Goal: Task Accomplishment & Management: Use online tool/utility

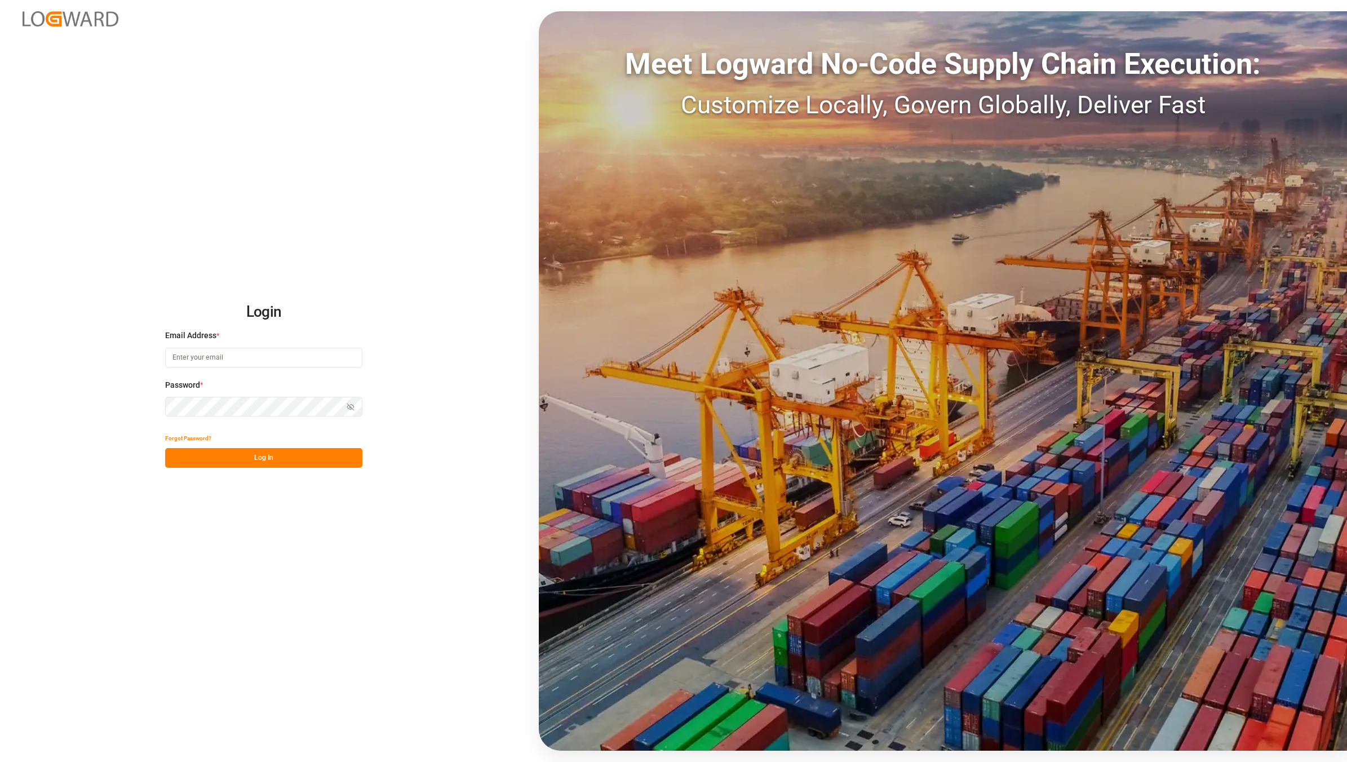
type input "[EMAIL_ADDRESS][DOMAIN_NAME]"
click at [250, 451] on button "Log In" at bounding box center [263, 458] width 197 height 20
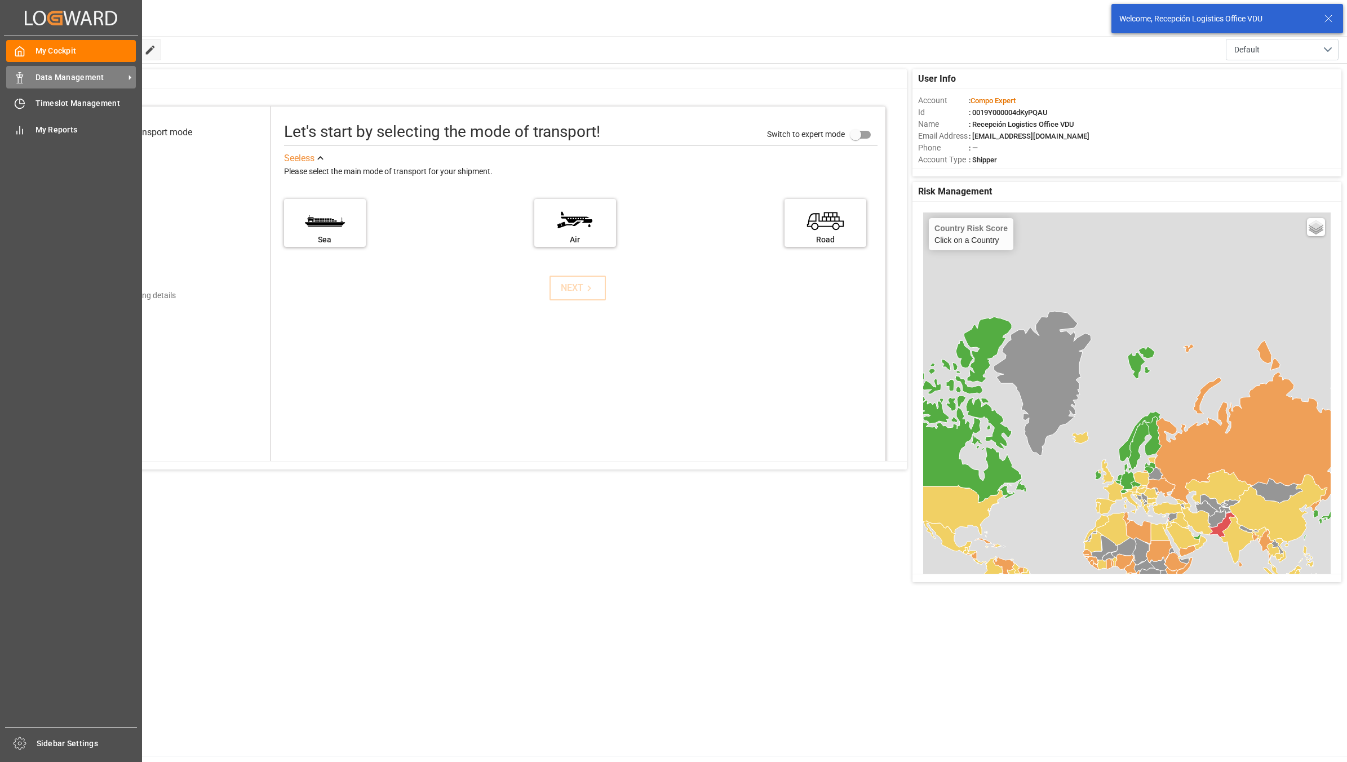
click at [16, 77] on icon at bounding box center [19, 77] width 11 height 11
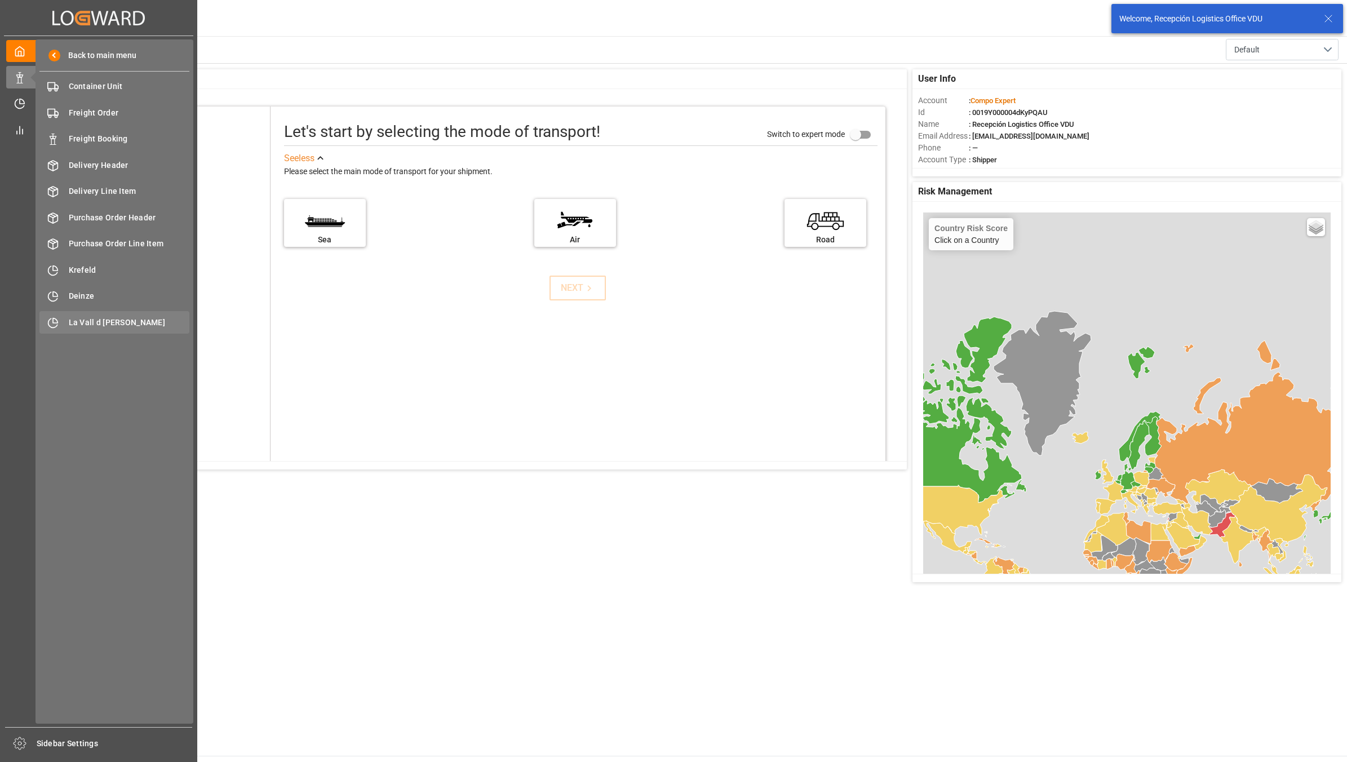
click at [103, 328] on span "La Vall d [PERSON_NAME]" at bounding box center [129, 323] width 121 height 12
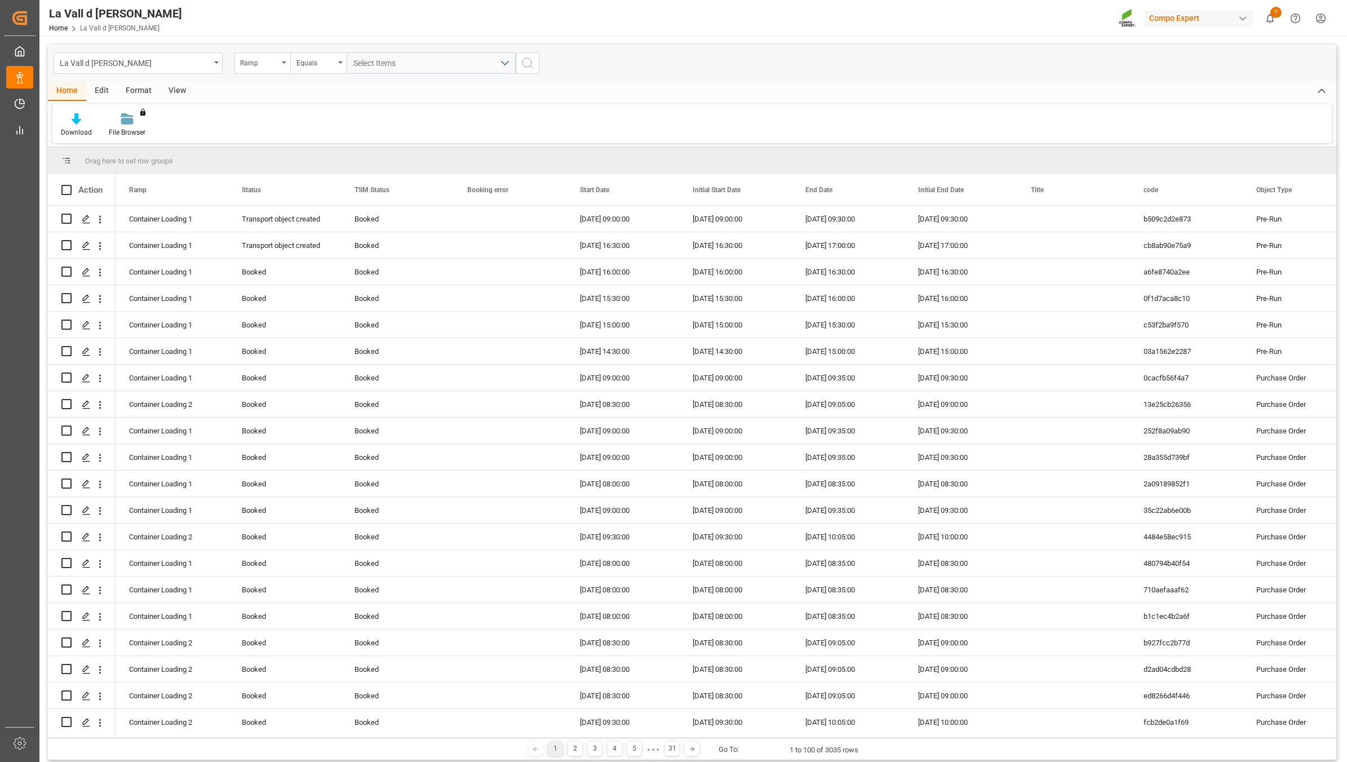
click at [182, 94] on div "View" at bounding box center [177, 91] width 34 height 19
click at [121, 128] on div "Standard Templates" at bounding box center [128, 132] width 56 height 10
click at [130, 165] on div "VDU Overview Carretileros" at bounding box center [158, 159] width 99 height 12
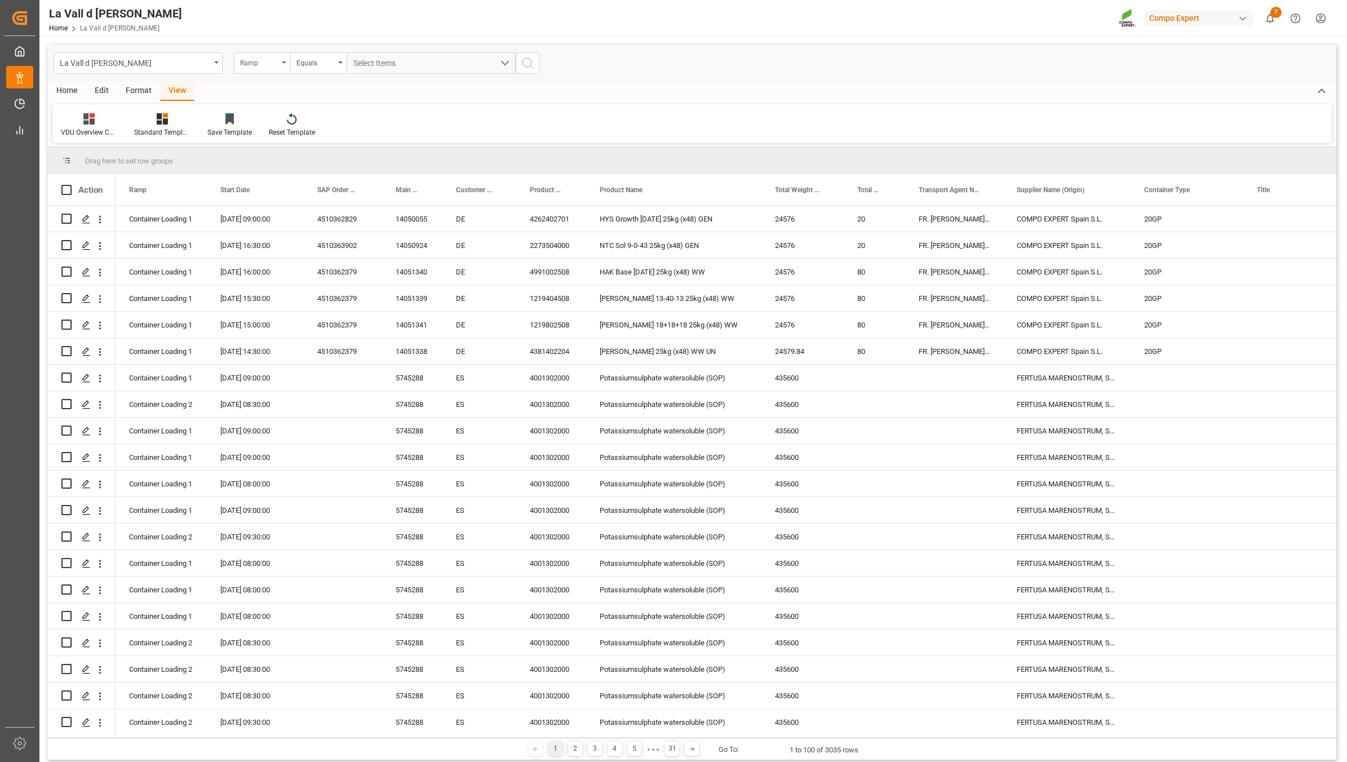
click at [266, 63] on div "Ramp" at bounding box center [259, 61] width 38 height 13
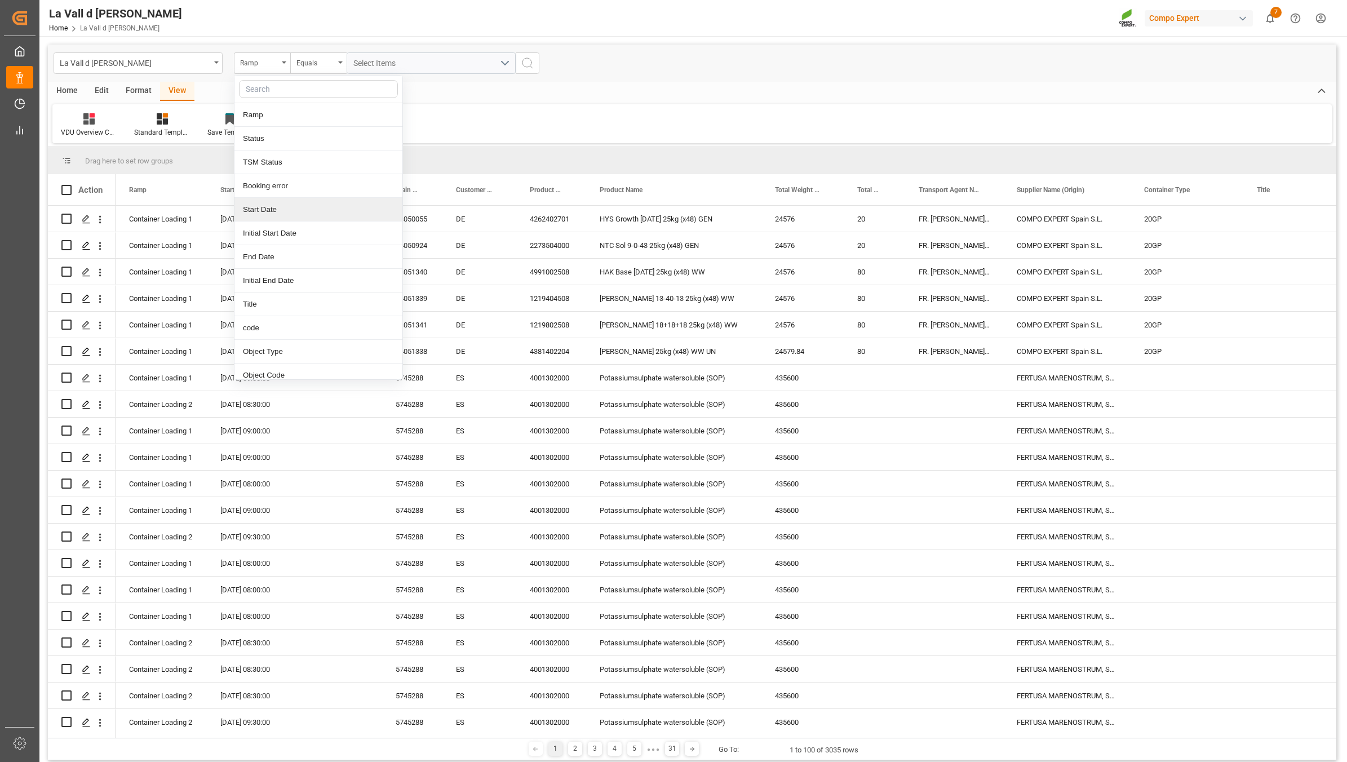
click at [275, 207] on div "Start Date" at bounding box center [319, 210] width 168 height 24
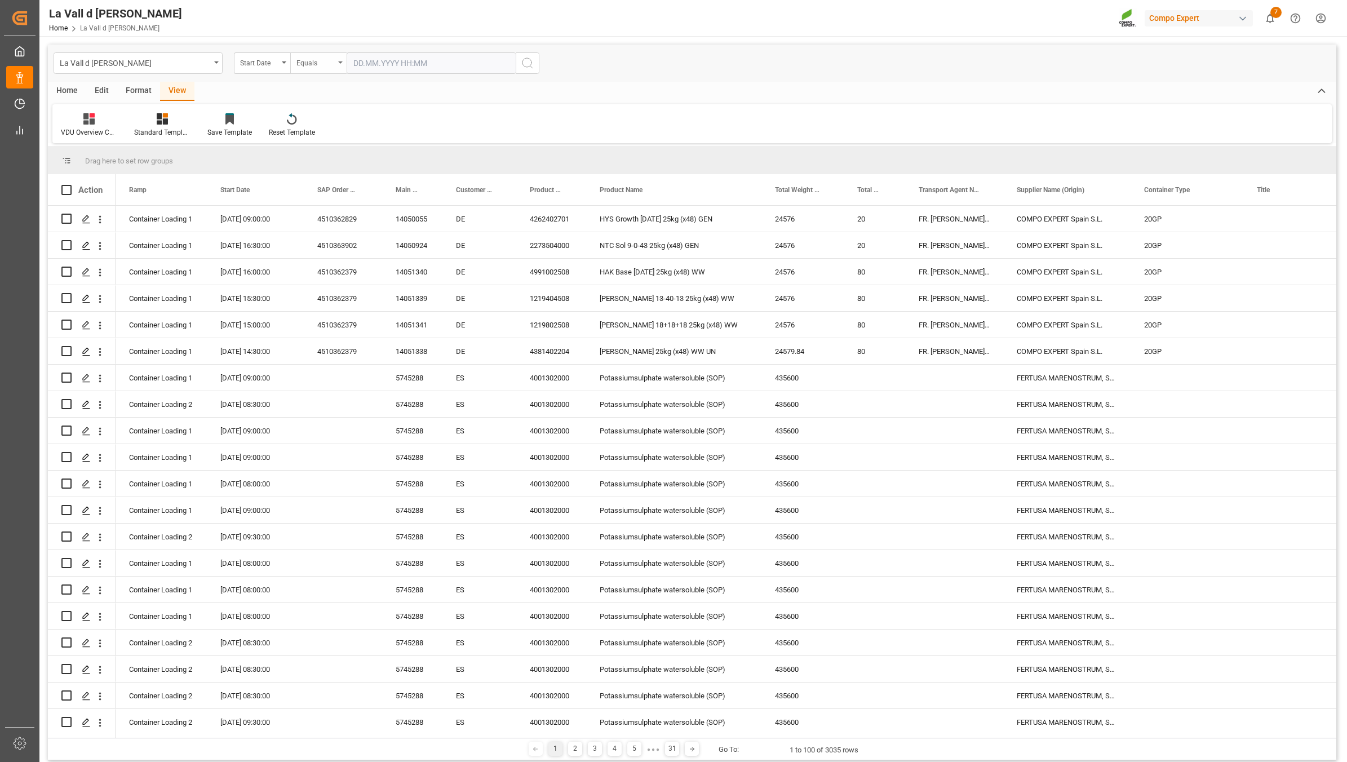
click at [324, 61] on div "Equals" at bounding box center [316, 61] width 38 height 13
drag, startPoint x: 339, startPoint y: 217, endPoint x: 338, endPoint y: 89, distance: 128.0
click at [339, 217] on div "In range" at bounding box center [375, 210] width 168 height 24
click at [395, 62] on input "text" at bounding box center [389, 62] width 85 height 21
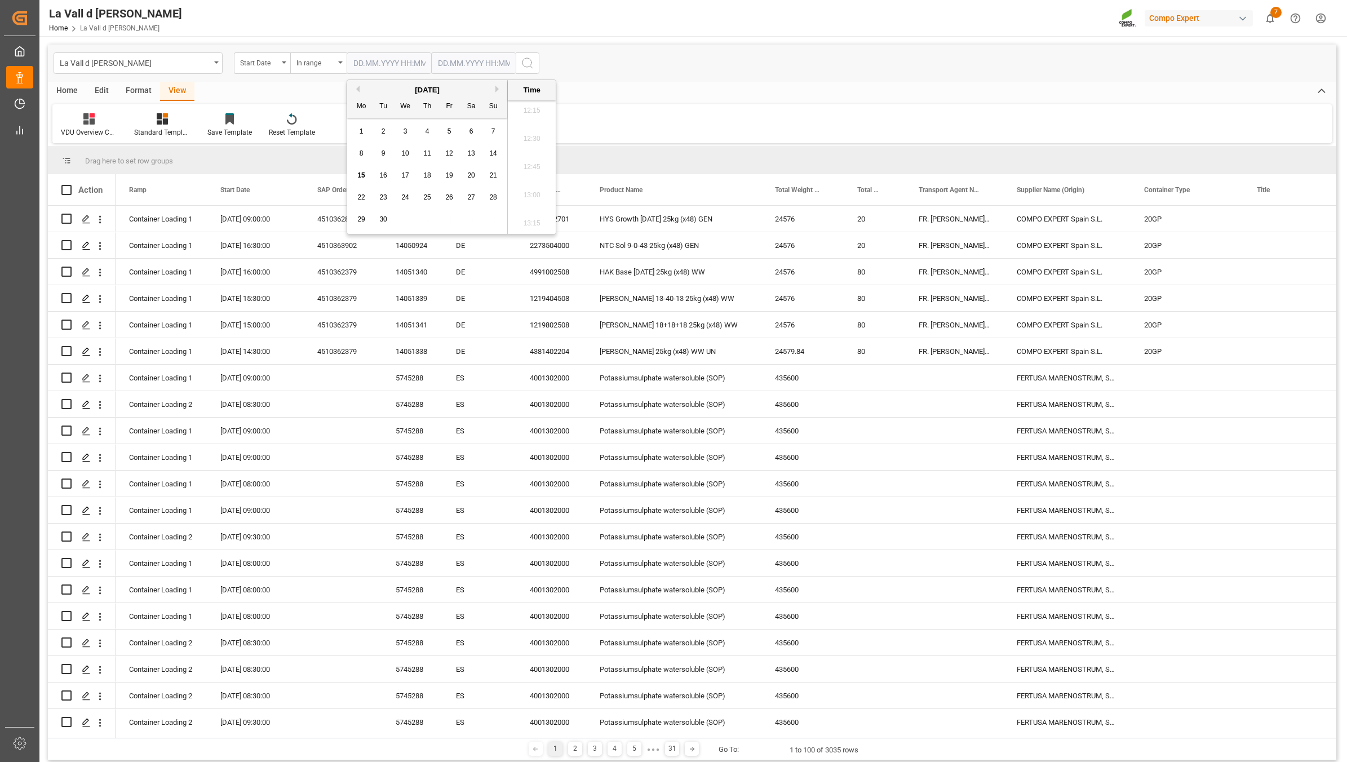
click at [386, 175] on span "16" at bounding box center [382, 175] width 7 height 8
type input "[DATE] 00:00"
drag, startPoint x: 470, startPoint y: 63, endPoint x: 492, endPoint y: 67, distance: 22.8
click at [470, 64] on input "text" at bounding box center [473, 62] width 85 height 21
click at [472, 175] on div "16" at bounding box center [468, 176] width 14 height 14
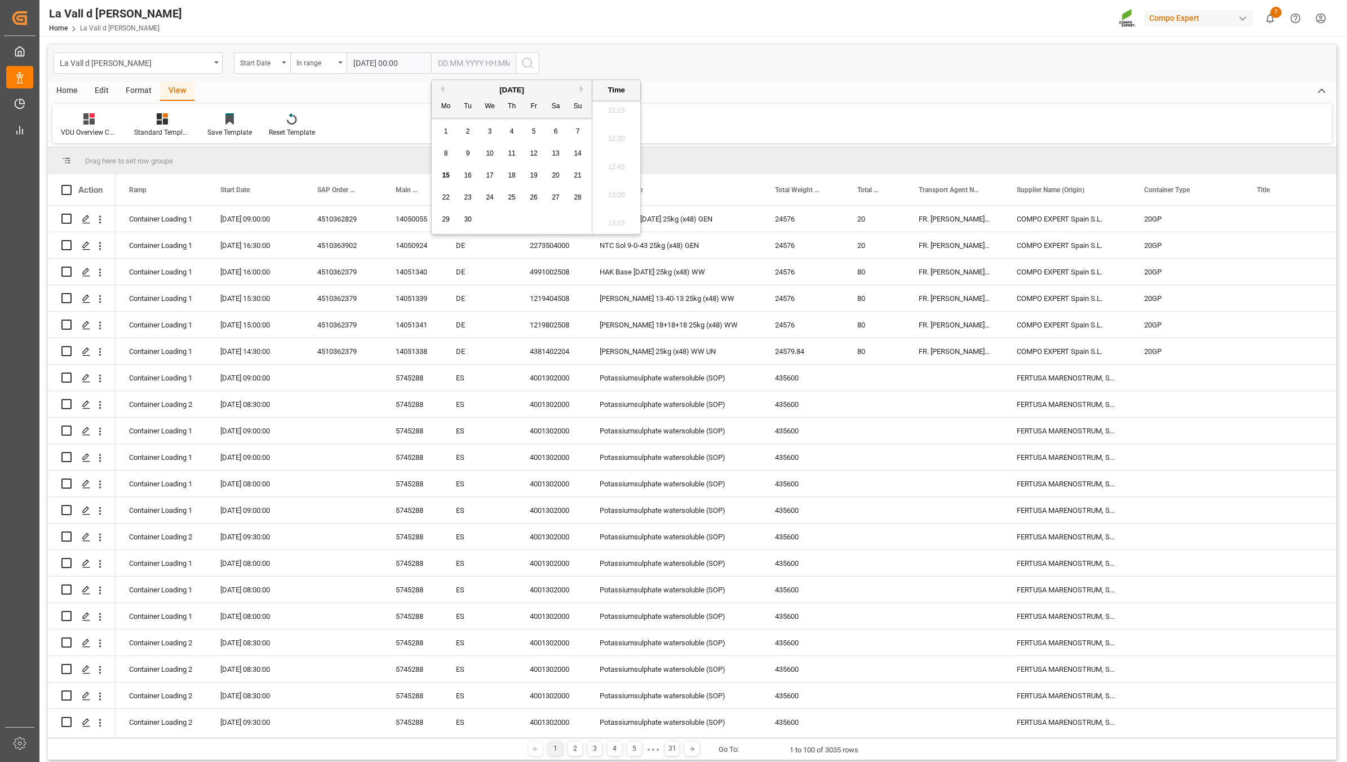
type input "[DATE] 00:00"
click at [527, 63] on icon "search button" at bounding box center [528, 63] width 14 height 14
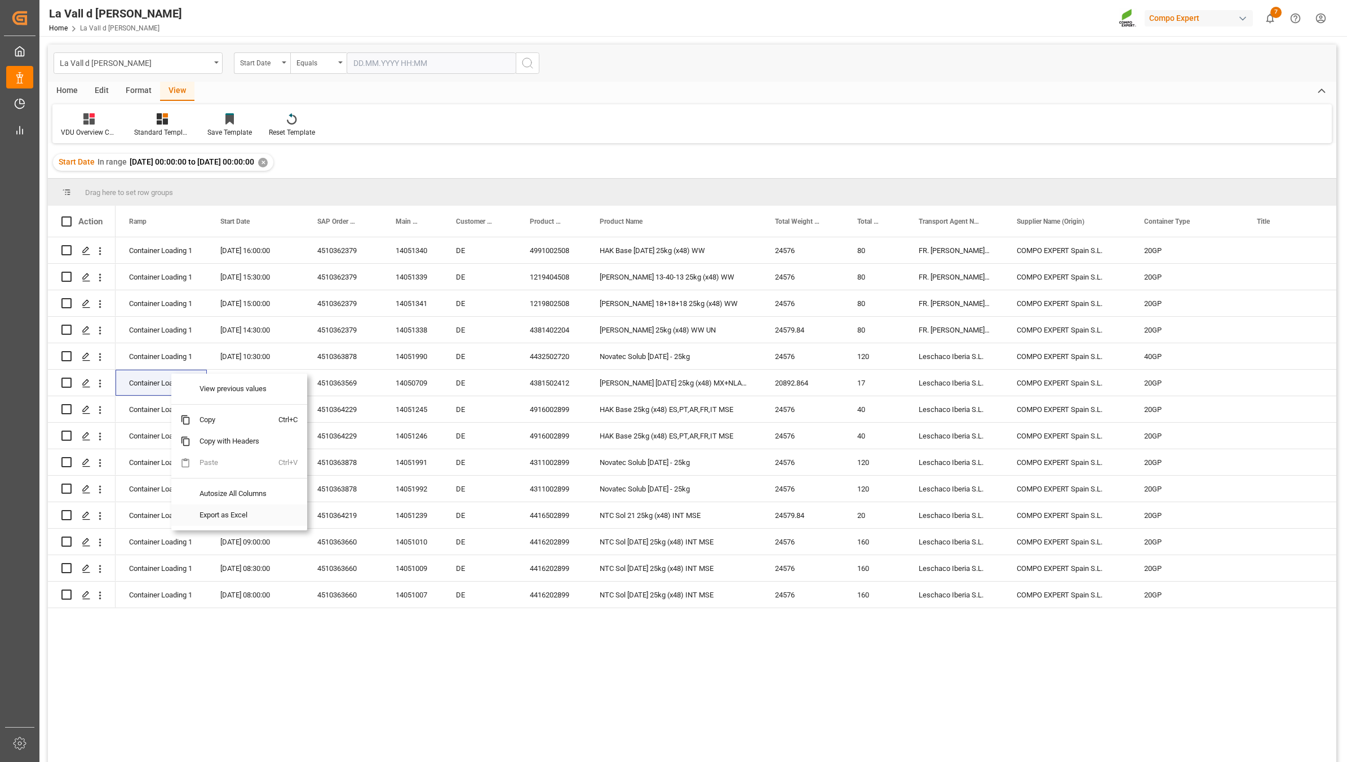
click at [250, 514] on span "Export as Excel" at bounding box center [235, 515] width 88 height 21
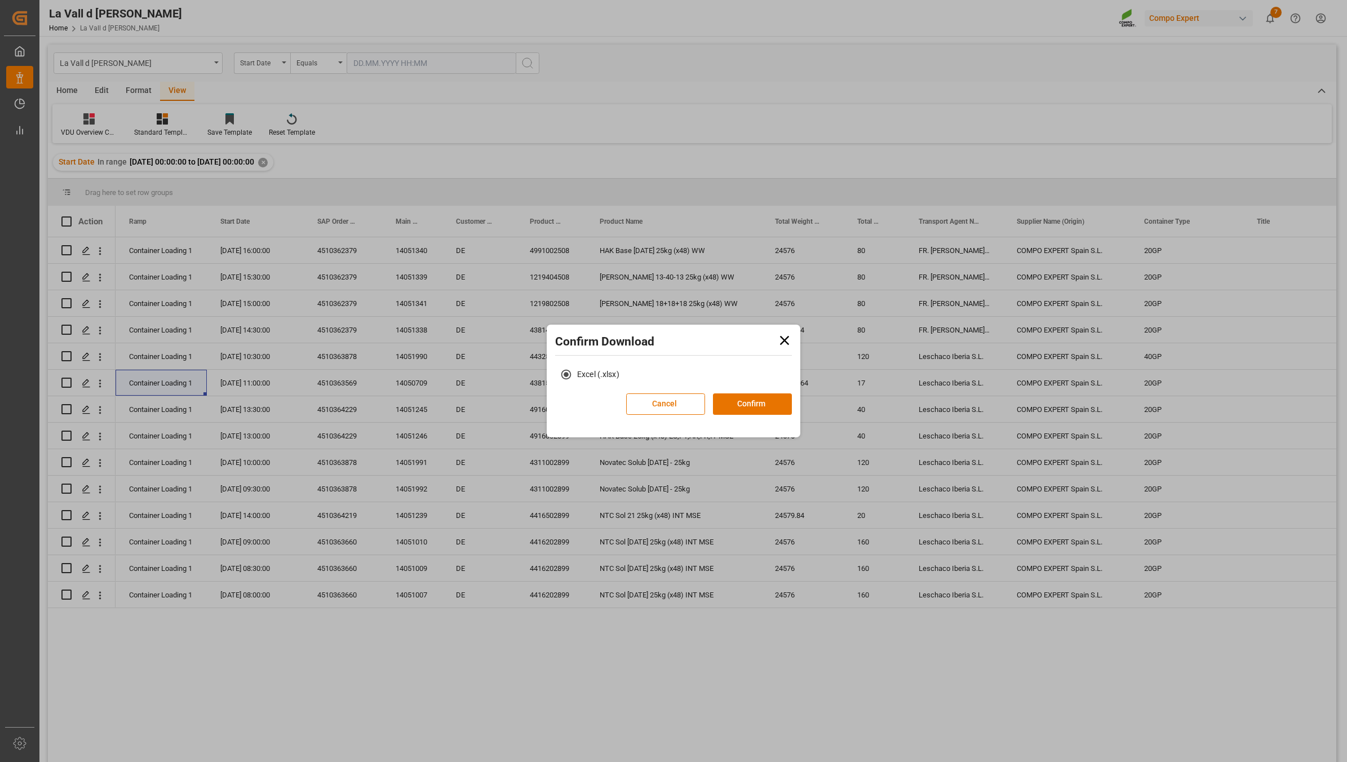
click at [784, 342] on icon at bounding box center [784, 340] width 9 height 9
